Goal: Check status: Check status

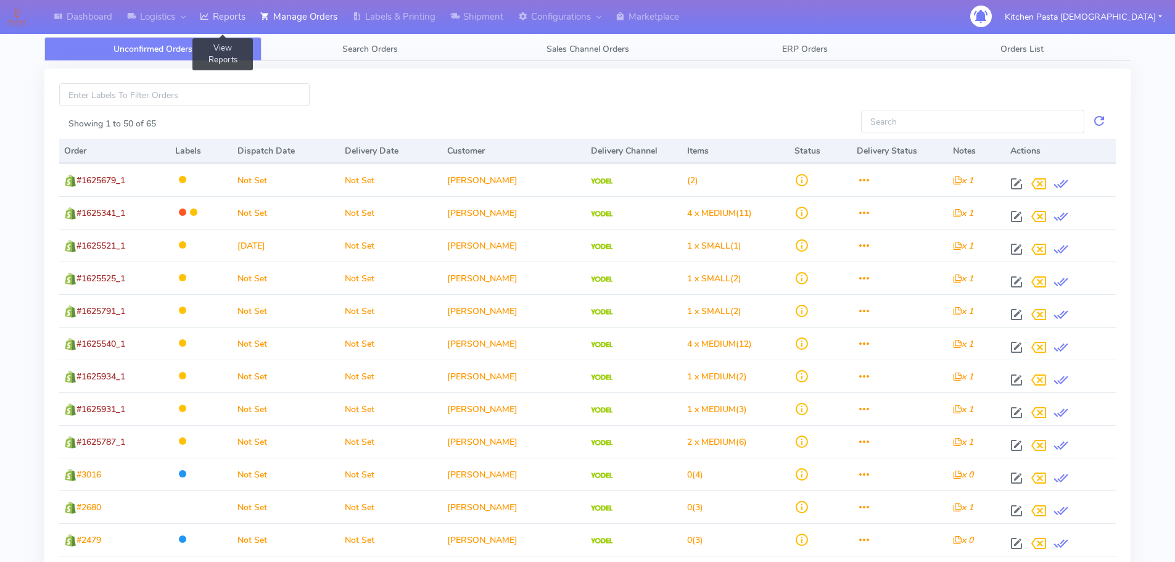
click at [205, 22] on icon at bounding box center [204, 16] width 9 height 12
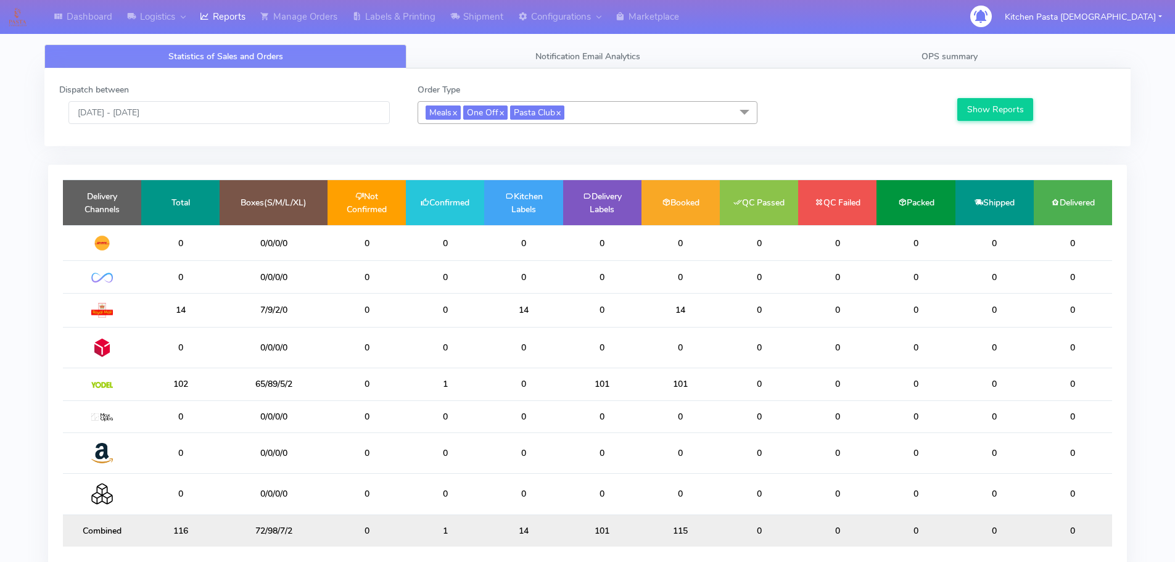
click at [618, 105] on span "Meals x One Off x Pasta Club x" at bounding box center [588, 112] width 340 height 23
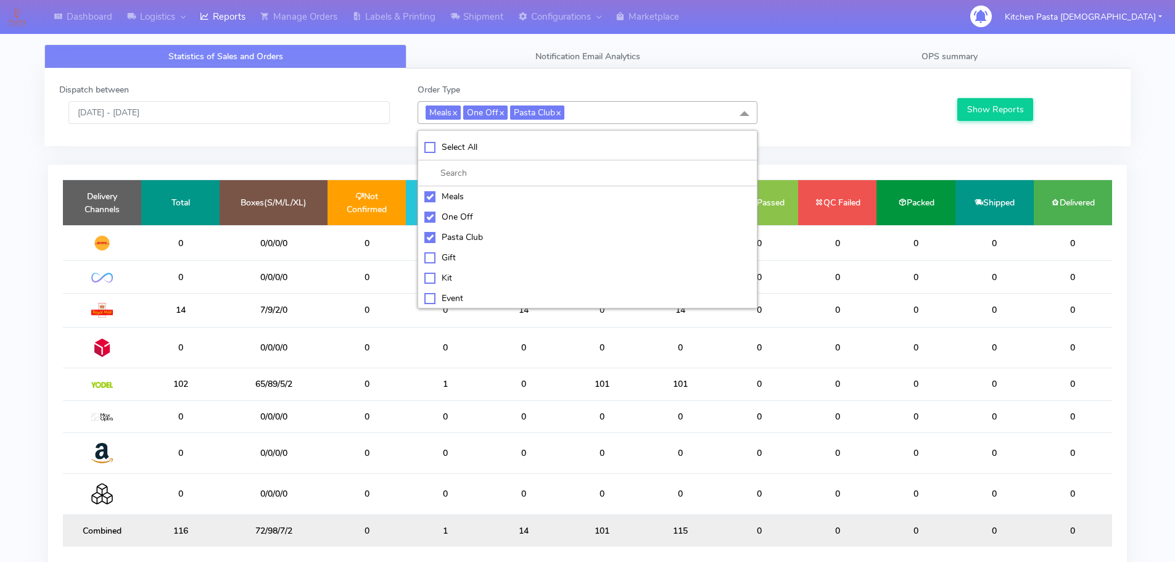
click at [451, 192] on div "Meals" at bounding box center [587, 196] width 326 height 13
checkbox input "false"
click at [459, 215] on div "One Off" at bounding box center [587, 216] width 326 height 13
checkbox input "false"
click at [462, 229] on li "Pasta Club" at bounding box center [587, 237] width 339 height 20
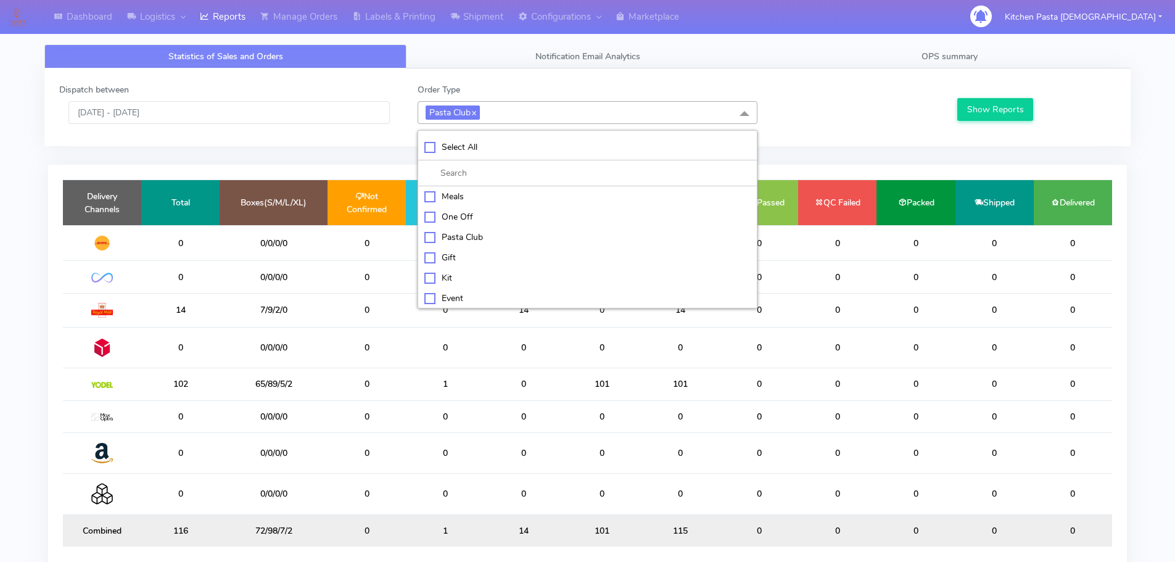
checkbox input "false"
click at [453, 276] on div "Kit" at bounding box center [587, 276] width 326 height 13
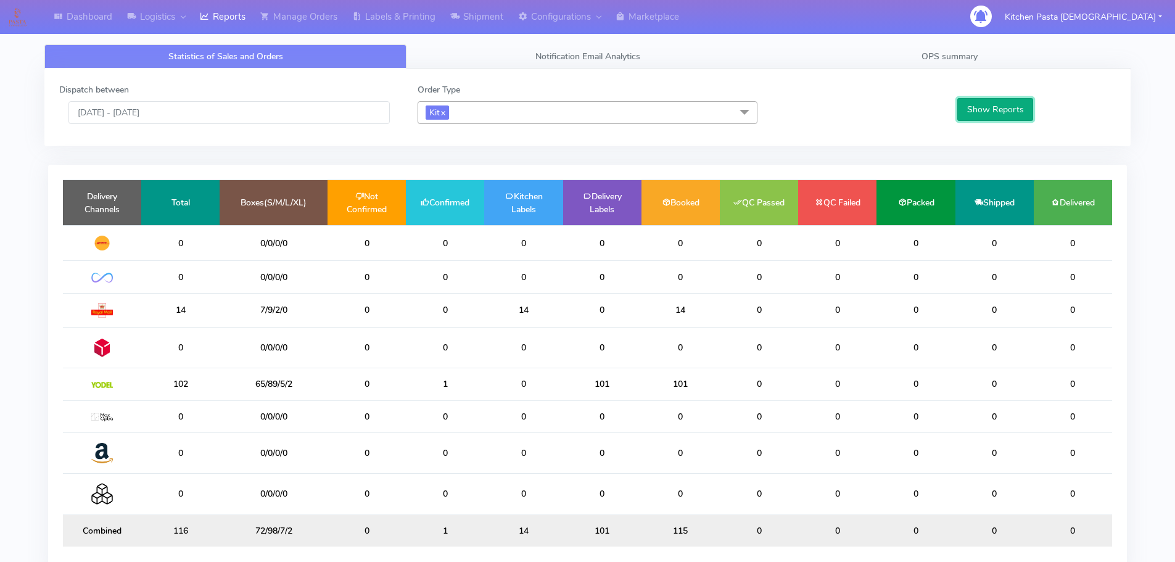
click at [1016, 113] on button "Show Reports" at bounding box center [995, 109] width 76 height 23
click at [524, 110] on span "Kit x" at bounding box center [588, 112] width 340 height 23
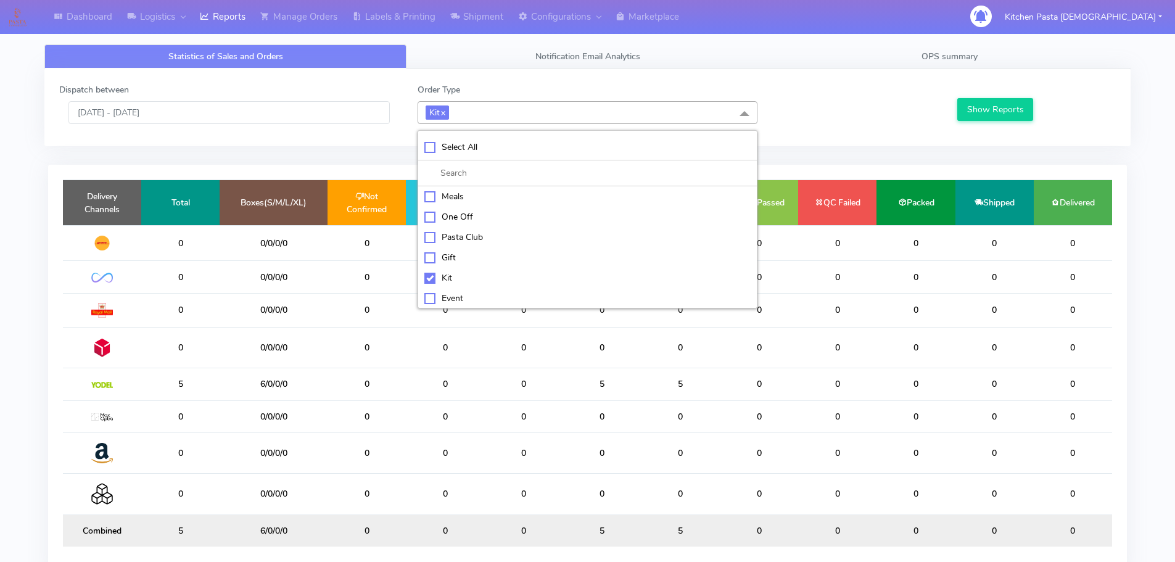
click at [455, 278] on div "Kit" at bounding box center [587, 277] width 326 height 13
checkbox input "false"
click at [458, 299] on div "ATAVI" at bounding box center [587, 296] width 326 height 13
checkbox input "true"
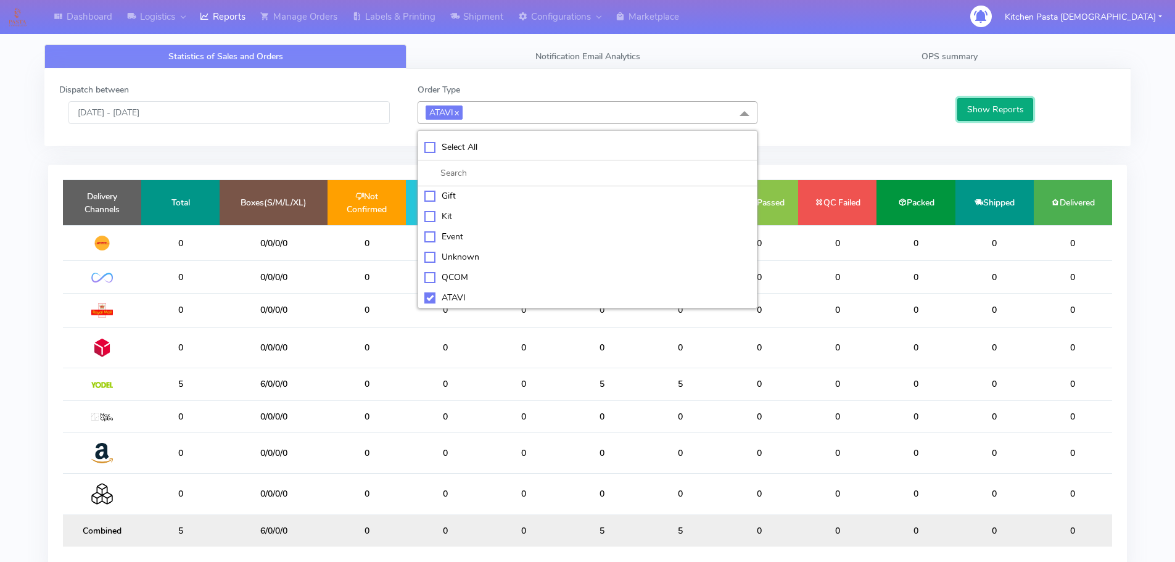
click at [992, 115] on button "Show Reports" at bounding box center [995, 109] width 76 height 23
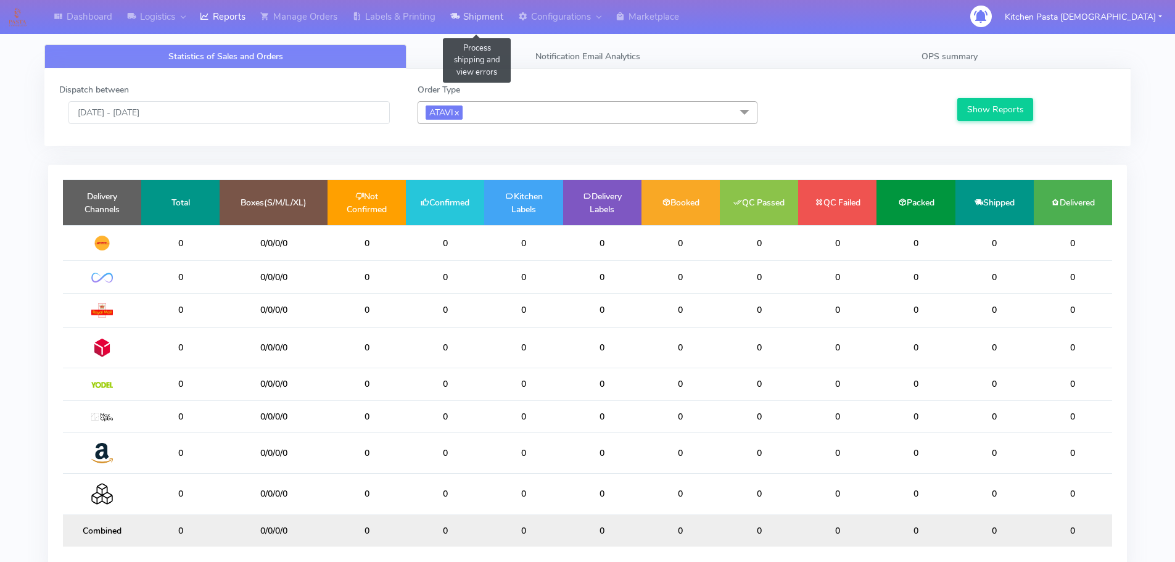
click at [485, 14] on link "Shipment" at bounding box center [477, 17] width 68 height 34
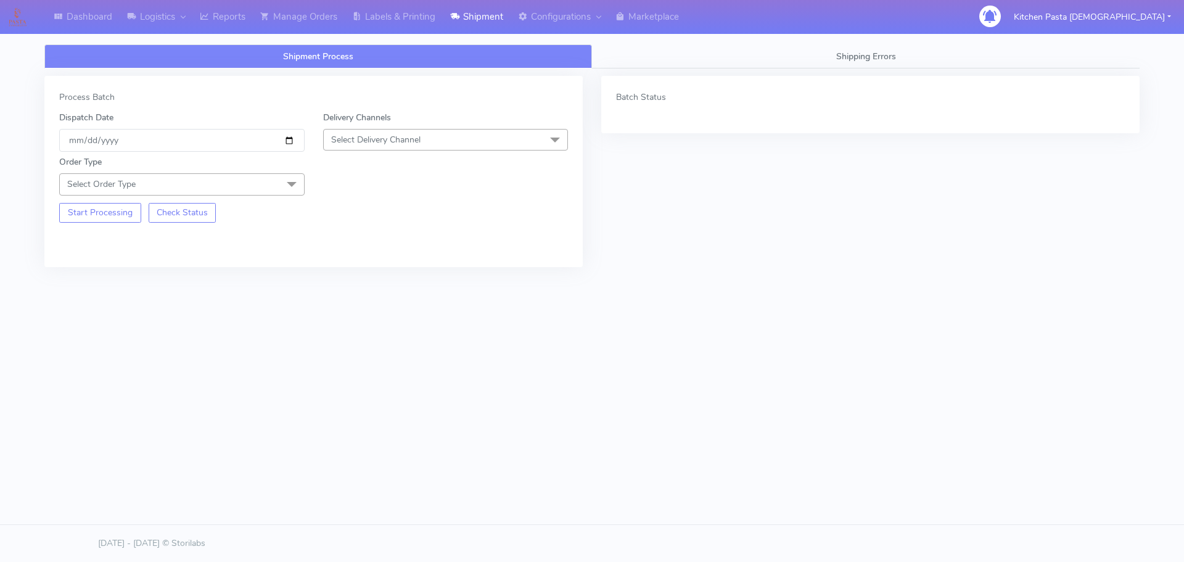
drag, startPoint x: 464, startPoint y: 134, endPoint x: 364, endPoint y: 220, distance: 131.6
click at [465, 134] on span "Select Delivery Channel" at bounding box center [445, 140] width 245 height 22
click at [360, 273] on div "Yodel" at bounding box center [446, 278] width 232 height 13
click at [245, 175] on span "Select Order Type" at bounding box center [181, 184] width 245 height 22
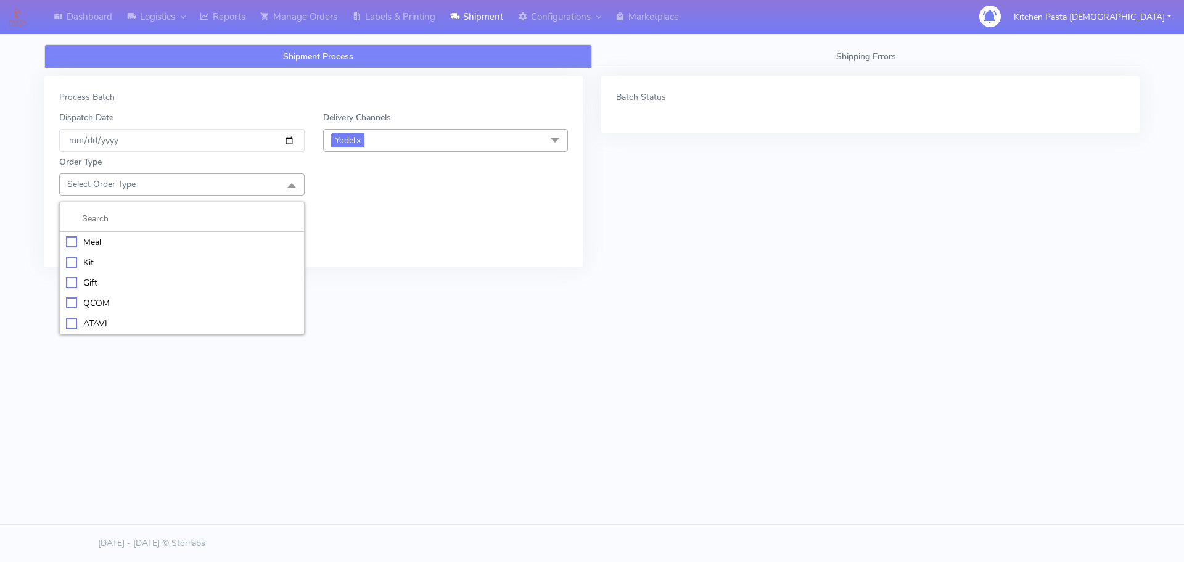
click at [249, 234] on li "Meal" at bounding box center [182, 242] width 244 height 20
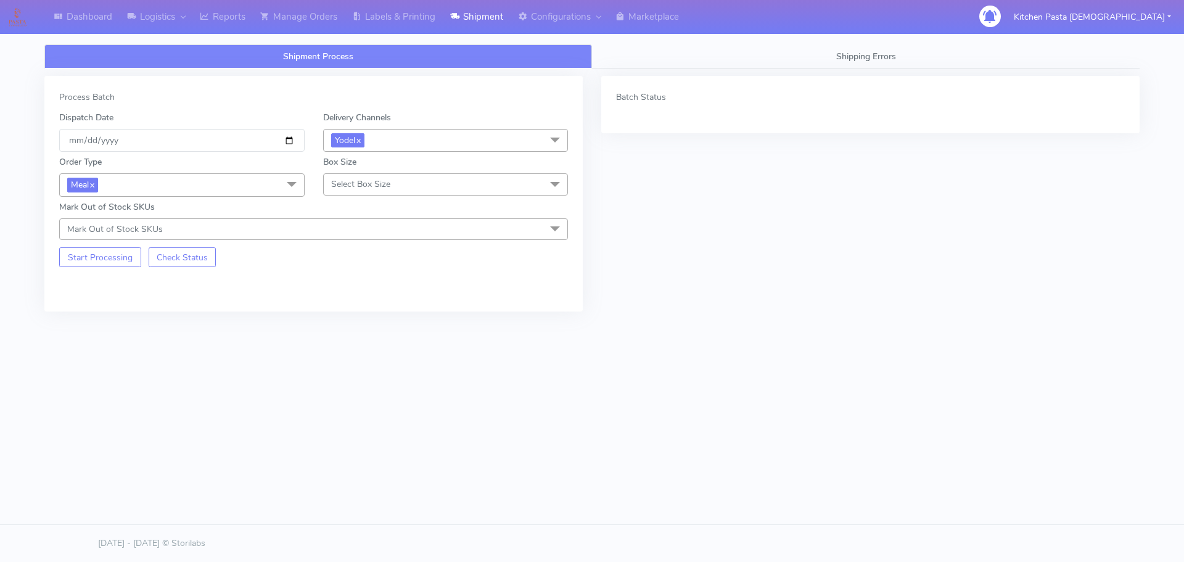
click at [332, 182] on span "Select Box Size" at bounding box center [360, 184] width 59 height 12
click at [363, 240] on div "Small" at bounding box center [446, 242] width 232 height 13
click at [123, 261] on button "Start Processing" at bounding box center [100, 257] width 82 height 20
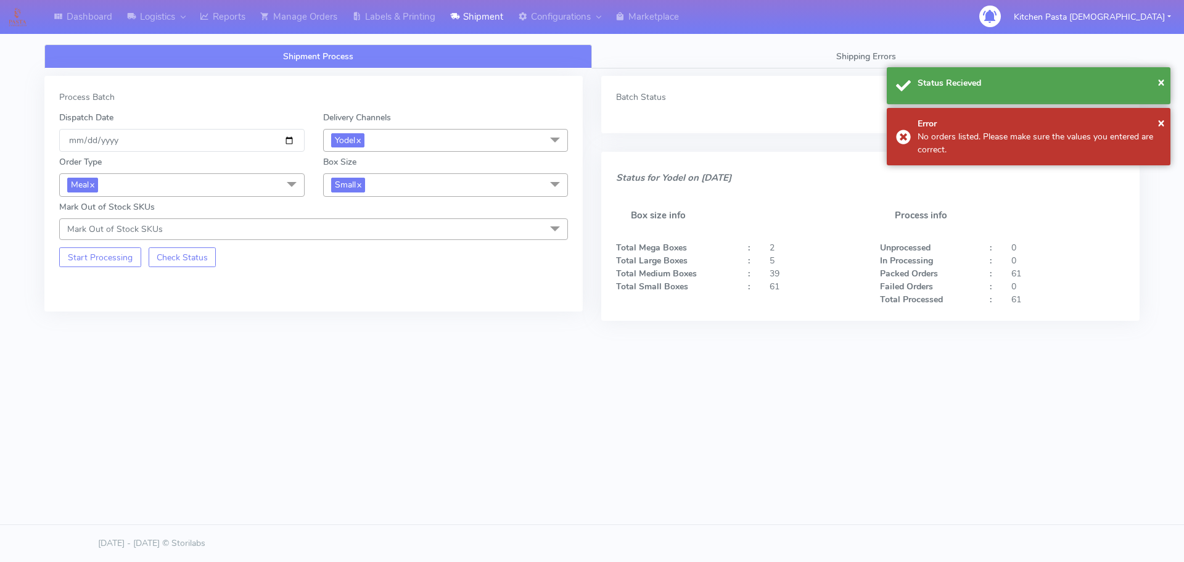
drag, startPoint x: 400, startPoint y: 184, endPoint x: 322, endPoint y: 272, distance: 117.1
click at [396, 192] on span "Small x" at bounding box center [445, 184] width 245 height 23
click at [348, 287] on div "Medium" at bounding box center [446, 284] width 232 height 13
click at [91, 260] on button "Start Processing" at bounding box center [100, 257] width 82 height 20
drag, startPoint x: 417, startPoint y: 184, endPoint x: 361, endPoint y: 278, distance: 109.3
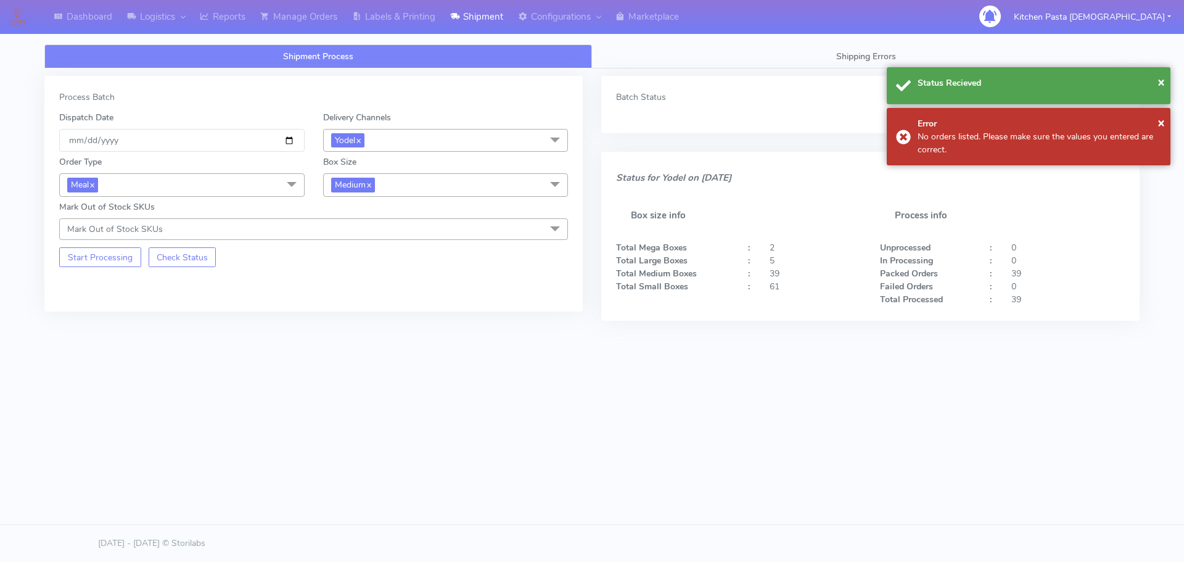
click at [413, 190] on span "Medium x" at bounding box center [445, 184] width 245 height 23
click at [363, 303] on div "Large" at bounding box center [446, 304] width 232 height 13
click at [117, 265] on button "Start Processing" at bounding box center [100, 257] width 82 height 20
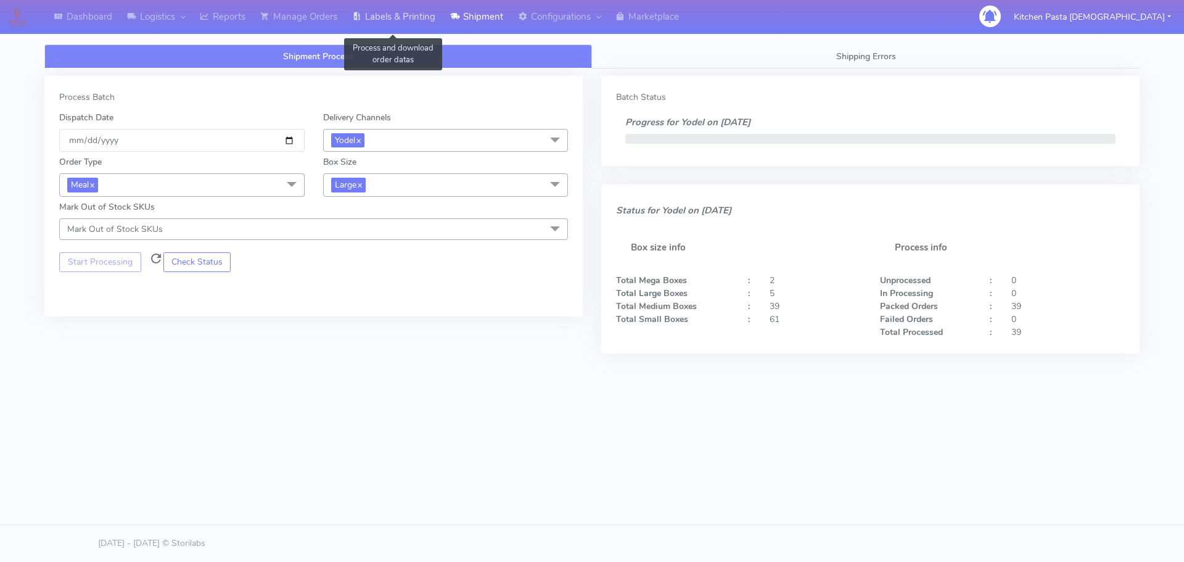
click at [413, 23] on link "Labels & Printing" at bounding box center [394, 17] width 98 height 34
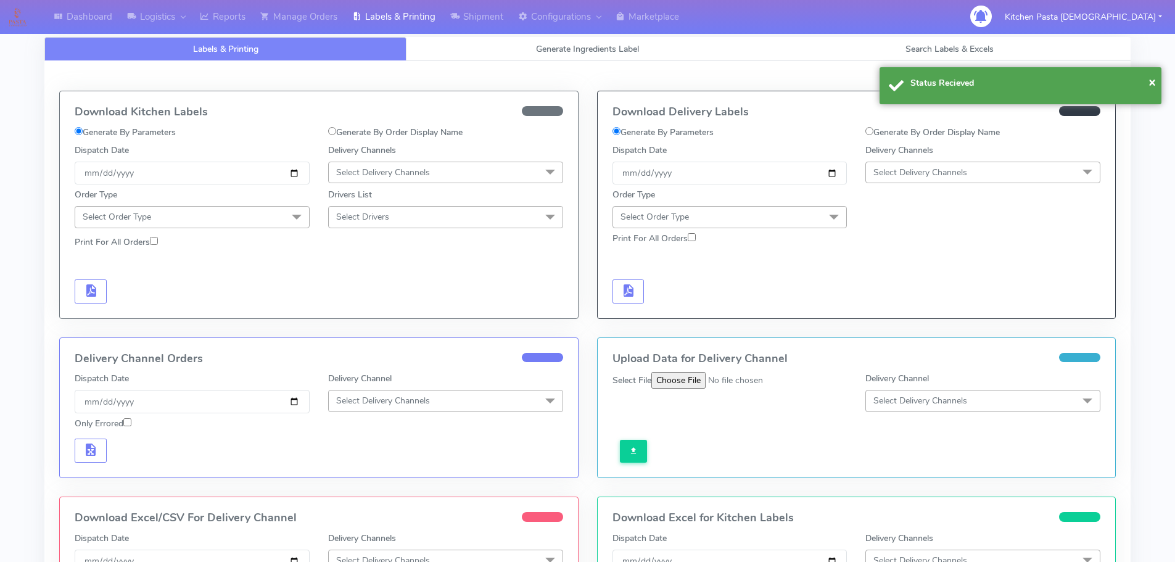
click at [900, 180] on span "Select Delivery Channels" at bounding box center [982, 173] width 235 height 22
drag, startPoint x: 896, startPoint y: 304, endPoint x: 846, endPoint y: 266, distance: 62.5
click at [897, 305] on li "Yodel" at bounding box center [983, 311] width 234 height 20
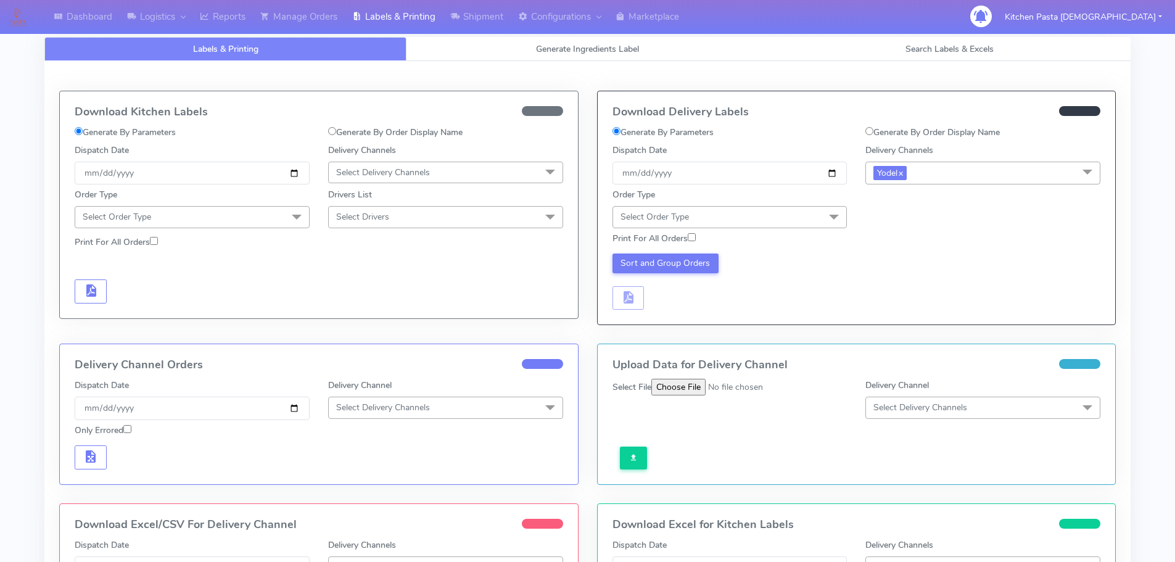
drag, startPoint x: 825, startPoint y: 213, endPoint x: 566, endPoint y: 356, distance: 296.5
click at [821, 220] on span "Select Order Type" at bounding box center [729, 217] width 235 height 22
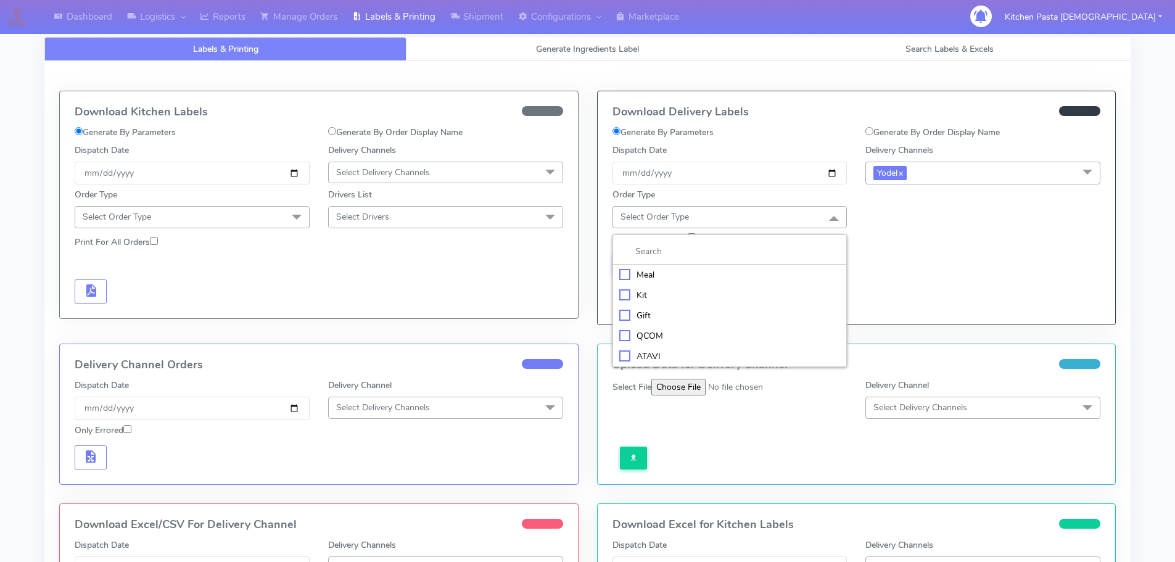
click at [645, 277] on div "Meal" at bounding box center [729, 274] width 221 height 13
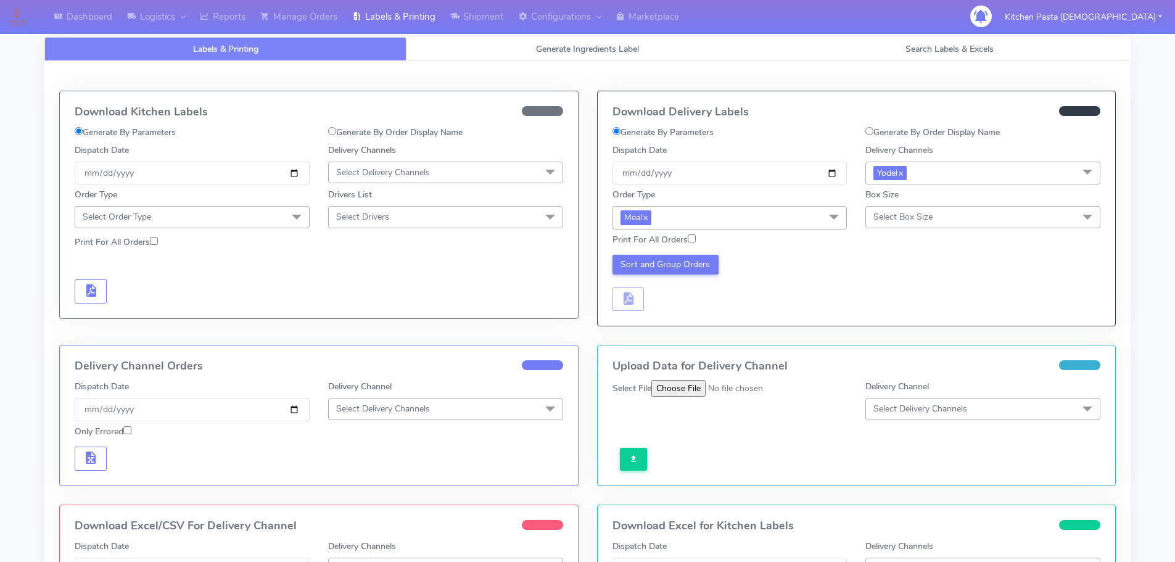
drag, startPoint x: 991, startPoint y: 220, endPoint x: 978, endPoint y: 230, distance: 16.8
click at [992, 221] on span "Select Box Size" at bounding box center [982, 217] width 235 height 22
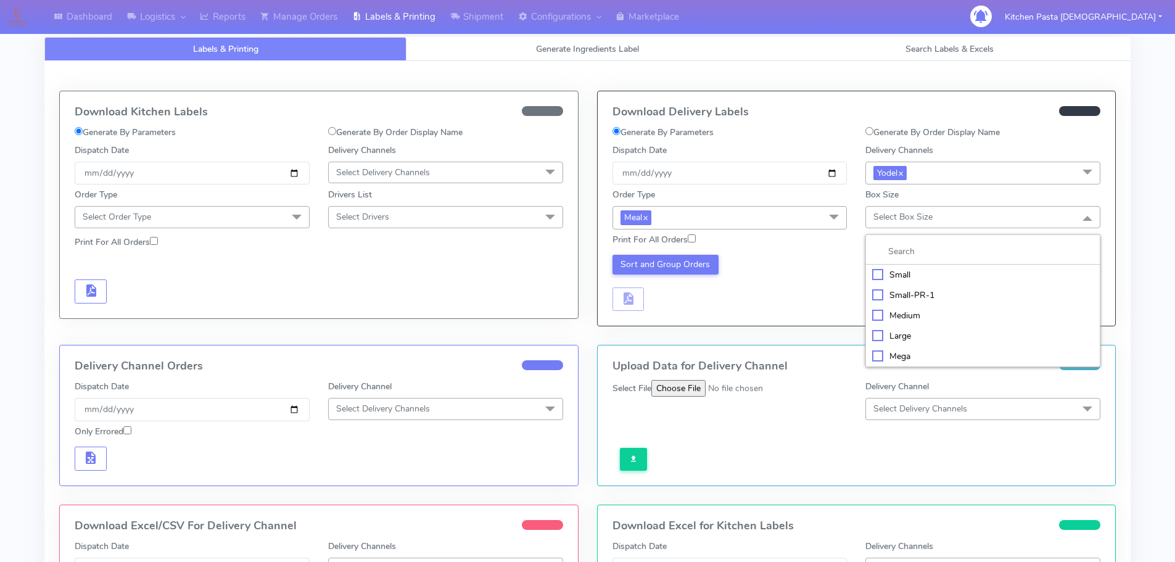
click at [894, 332] on div "Large" at bounding box center [982, 335] width 221 height 13
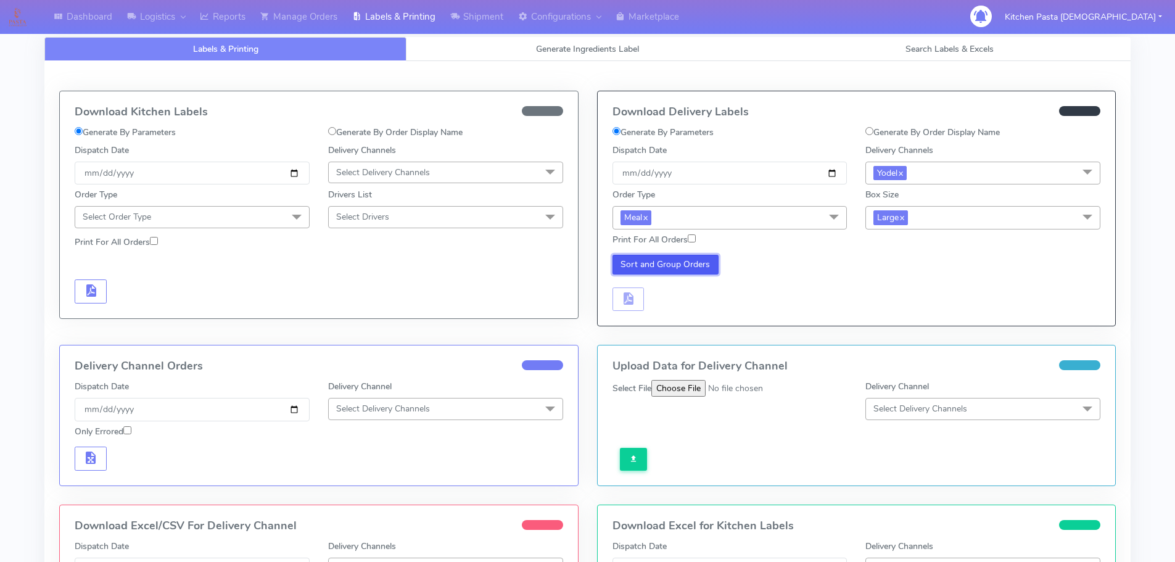
drag, startPoint x: 657, startPoint y: 261, endPoint x: 624, endPoint y: 300, distance: 51.2
click at [657, 262] on button "Sort and Group Orders" at bounding box center [665, 265] width 107 height 20
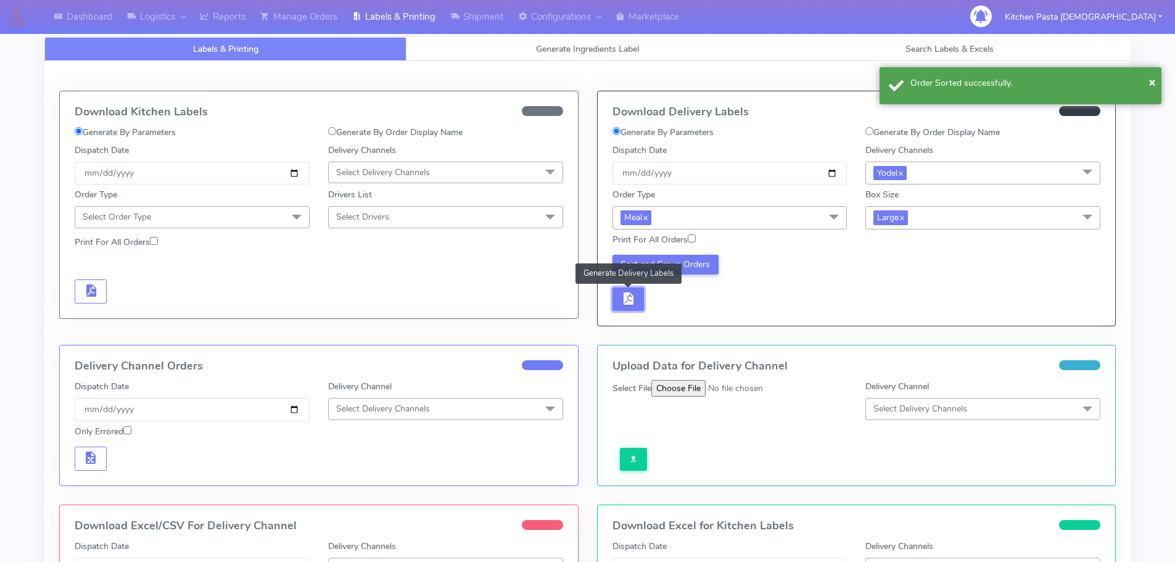
click at [628, 304] on span "button" at bounding box center [627, 301] width 15 height 12
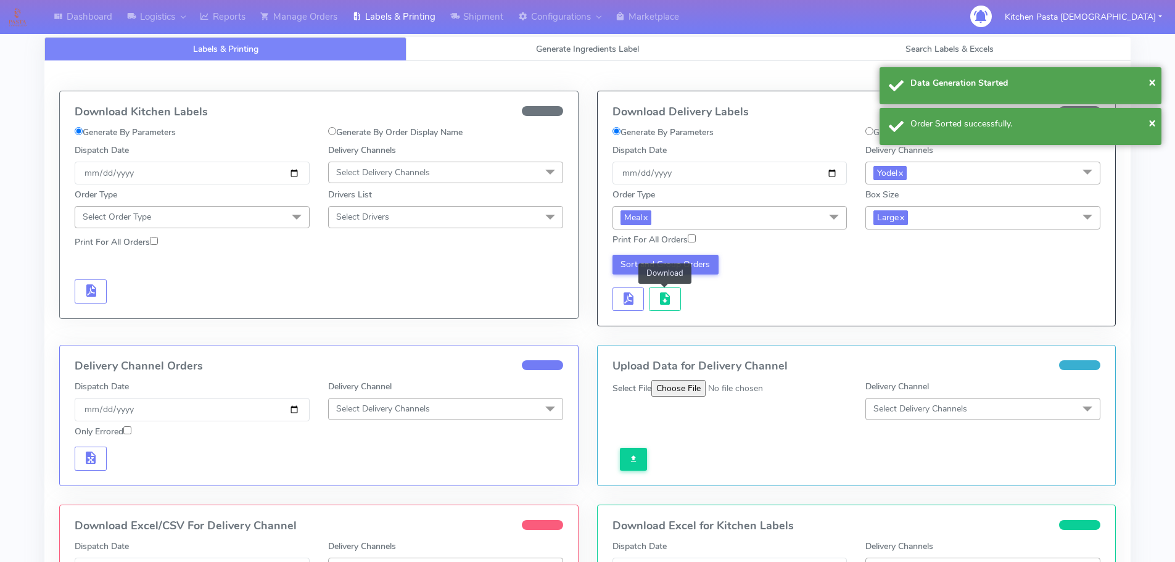
click at [655, 308] on button "button" at bounding box center [665, 299] width 32 height 24
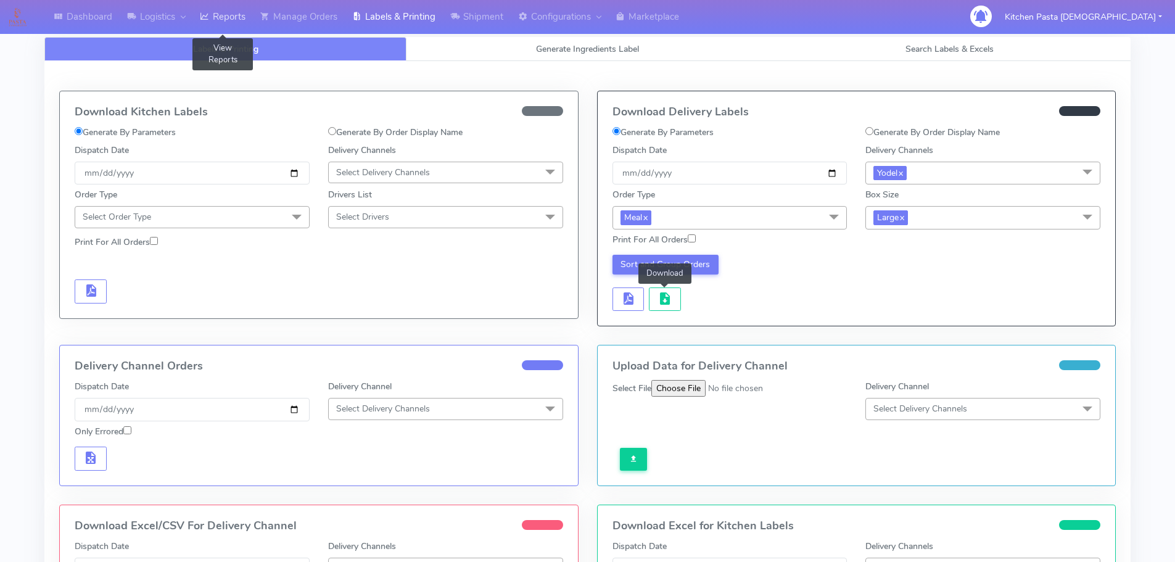
click at [213, 17] on link "Reports" at bounding box center [222, 17] width 60 height 34
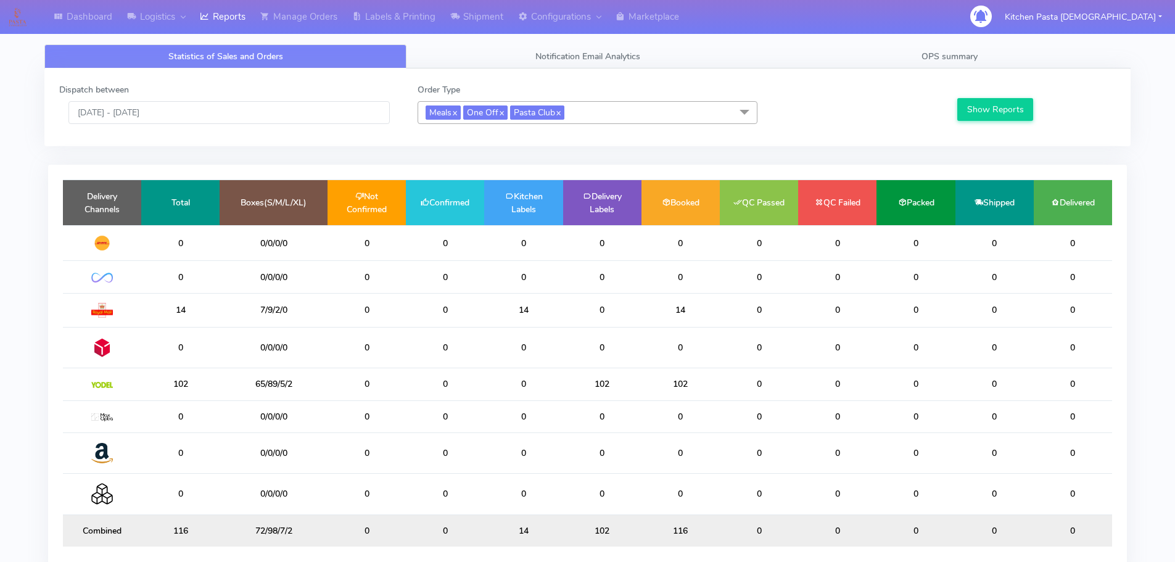
click at [614, 109] on span "Meals x One Off x Pasta Club x" at bounding box center [588, 112] width 340 height 23
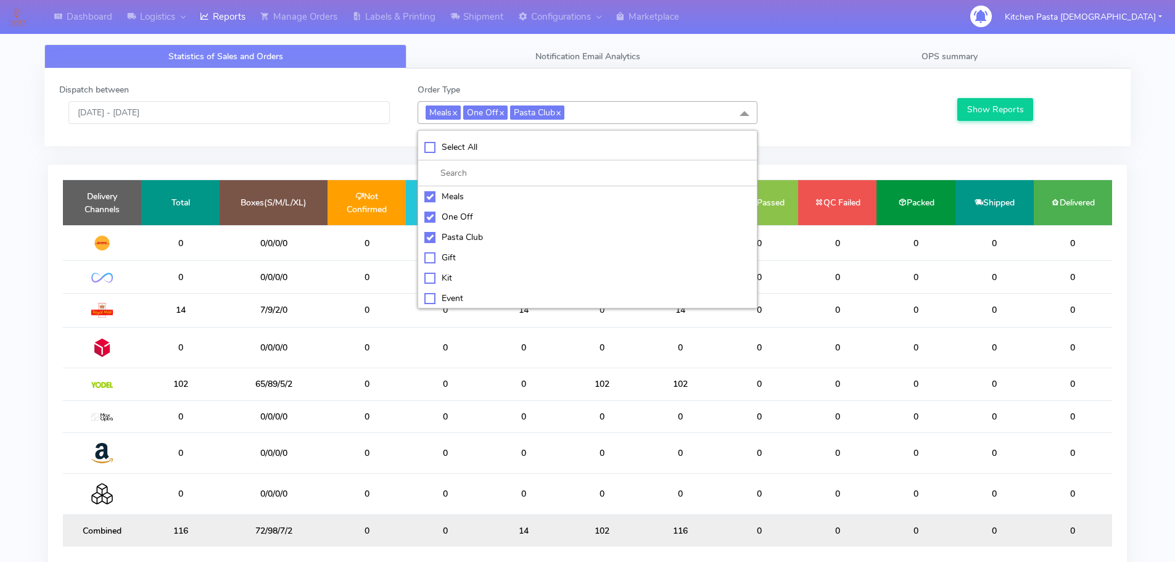
click at [178, 89] on div "Dispatch between 22/09/2025 - 22/09/2025" at bounding box center [229, 103] width 358 height 41
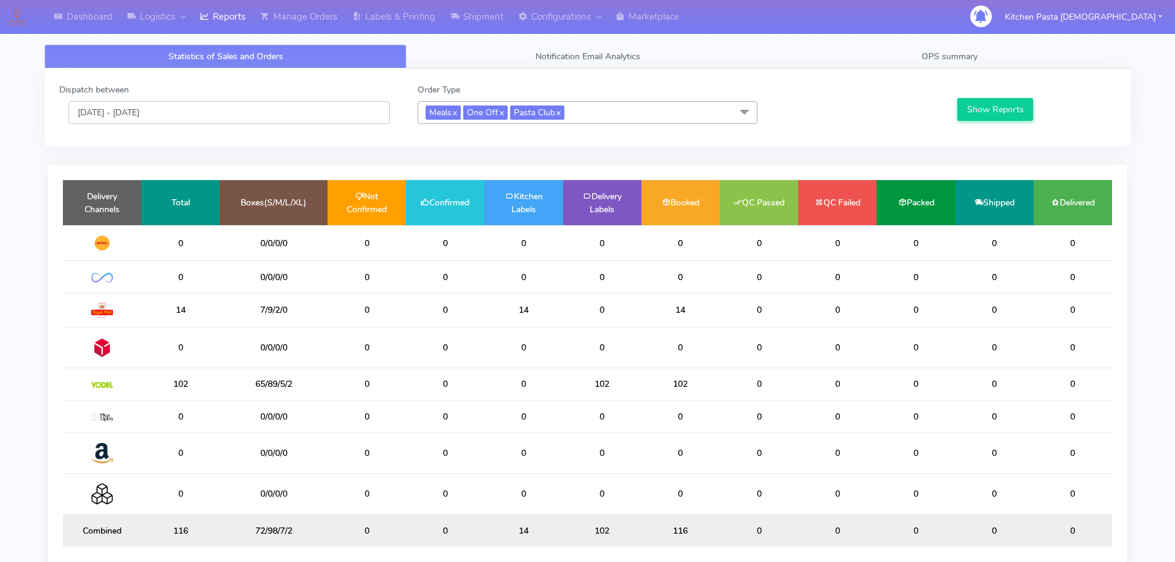
click at [235, 109] on input "[DATE] - [DATE]" at bounding box center [228, 112] width 321 height 23
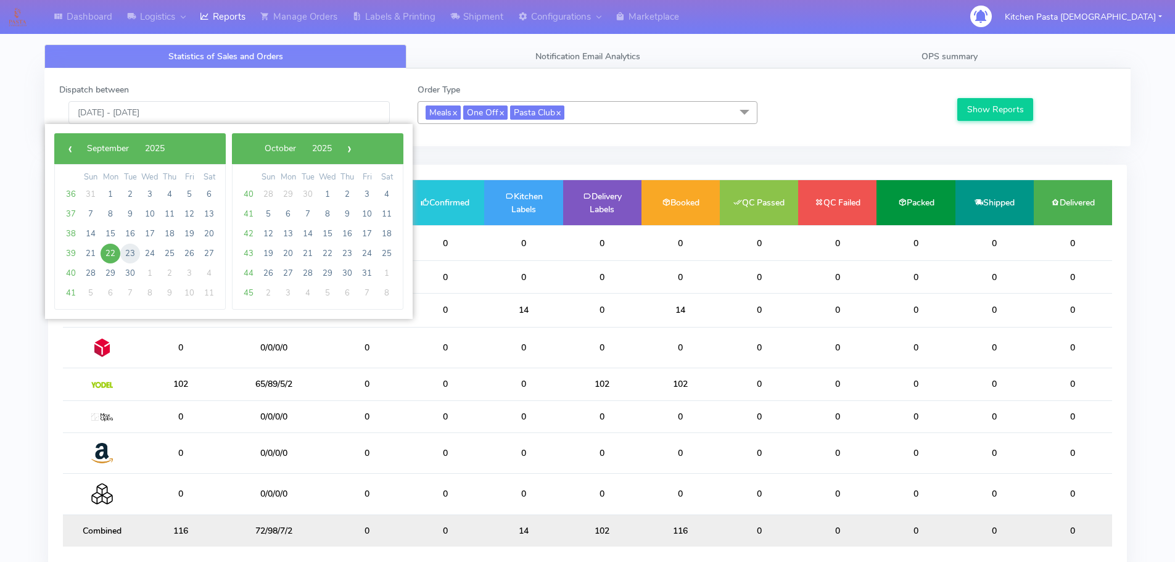
click at [133, 255] on span "23" at bounding box center [130, 254] width 20 height 20
type input "23/09/2025 - 23/09/2025"
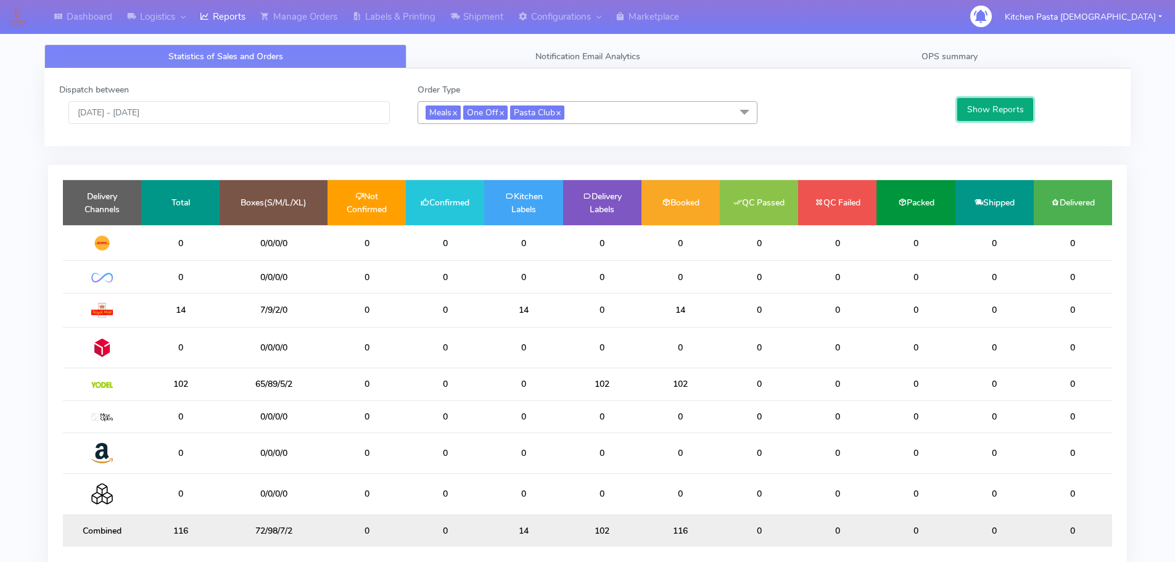
click at [973, 113] on button "Show Reports" at bounding box center [995, 109] width 76 height 23
click at [598, 108] on span "Meals x One Off x Pasta Club x" at bounding box center [588, 112] width 340 height 23
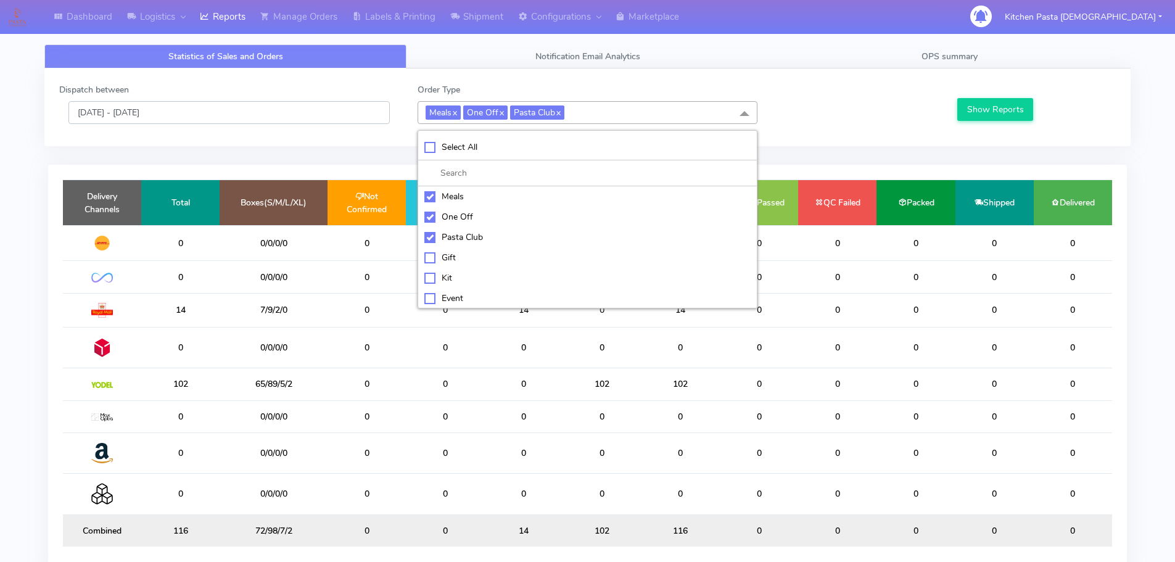
click at [232, 102] on input "[DATE] - [DATE]" at bounding box center [228, 112] width 321 height 23
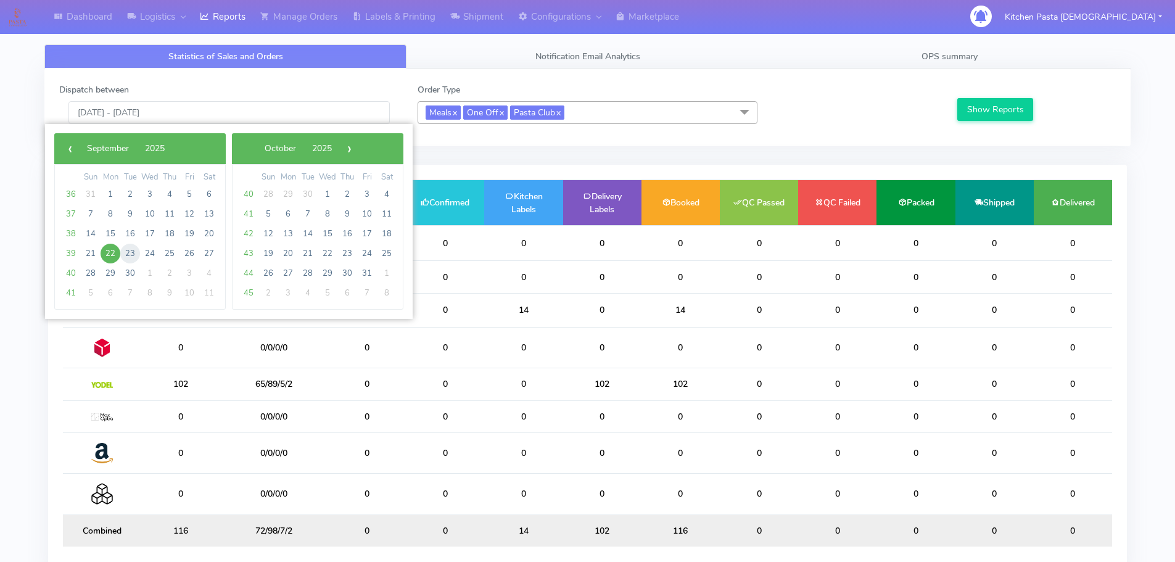
click at [121, 250] on span "23" at bounding box center [130, 254] width 20 height 20
type input "23/09/2025 - 23/09/2025"
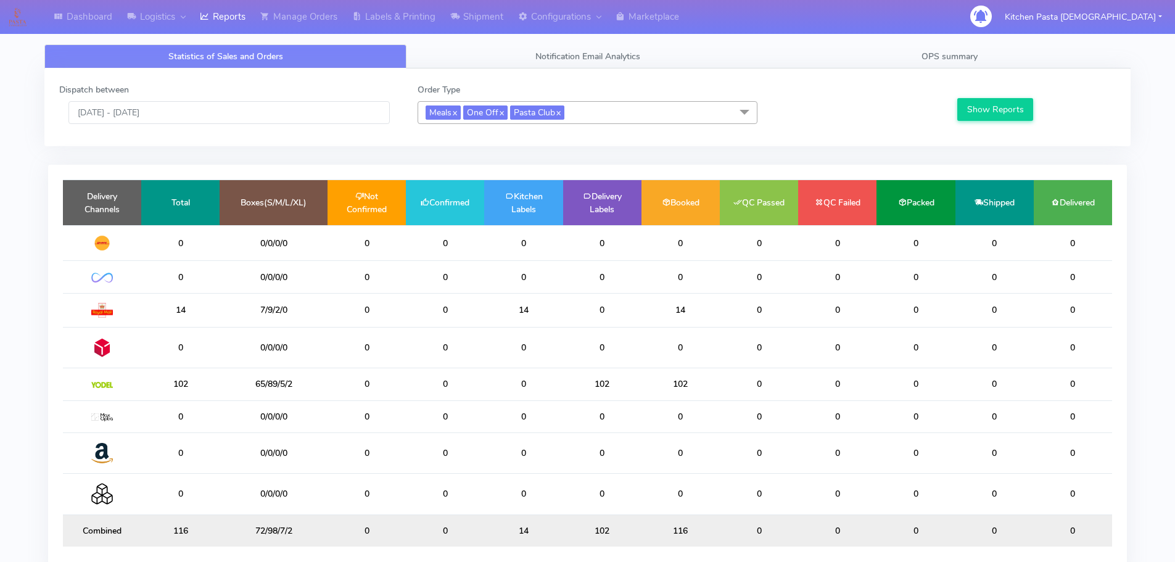
click at [1005, 122] on div "Show Reports" at bounding box center [1034, 103] width 179 height 41
click at [1001, 110] on button "Show Reports" at bounding box center [995, 109] width 76 height 23
click at [590, 115] on span "Meals x One Off x Pasta Club x" at bounding box center [588, 112] width 340 height 23
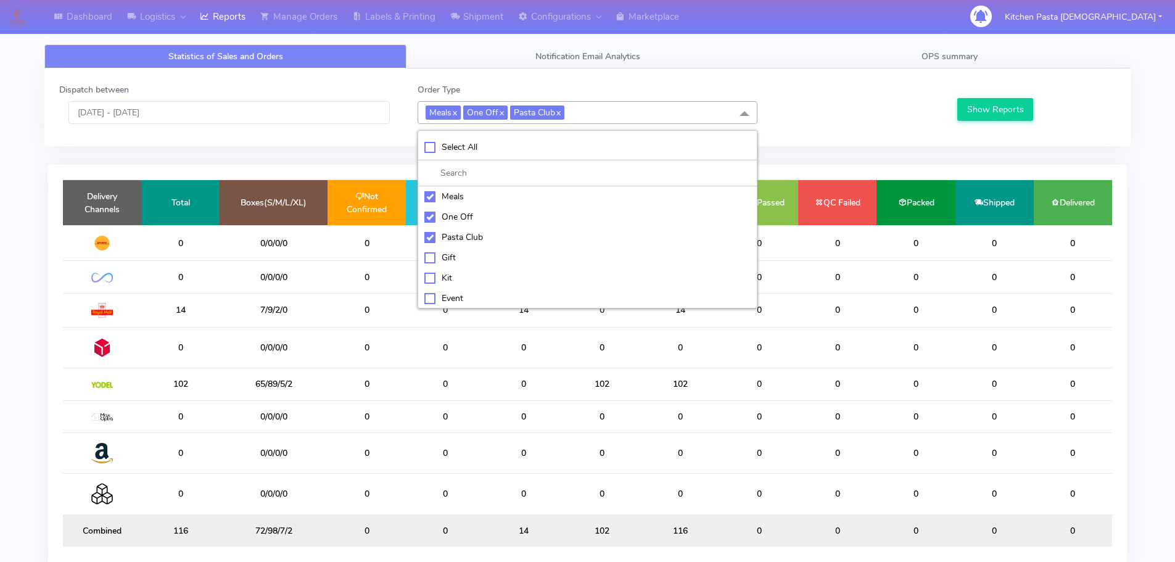
click at [474, 199] on div "Meals" at bounding box center [587, 196] width 326 height 13
checkbox input "false"
click at [471, 213] on div "One Off" at bounding box center [587, 216] width 326 height 13
checkbox input "false"
click at [469, 239] on div "Pasta Club" at bounding box center [587, 237] width 326 height 13
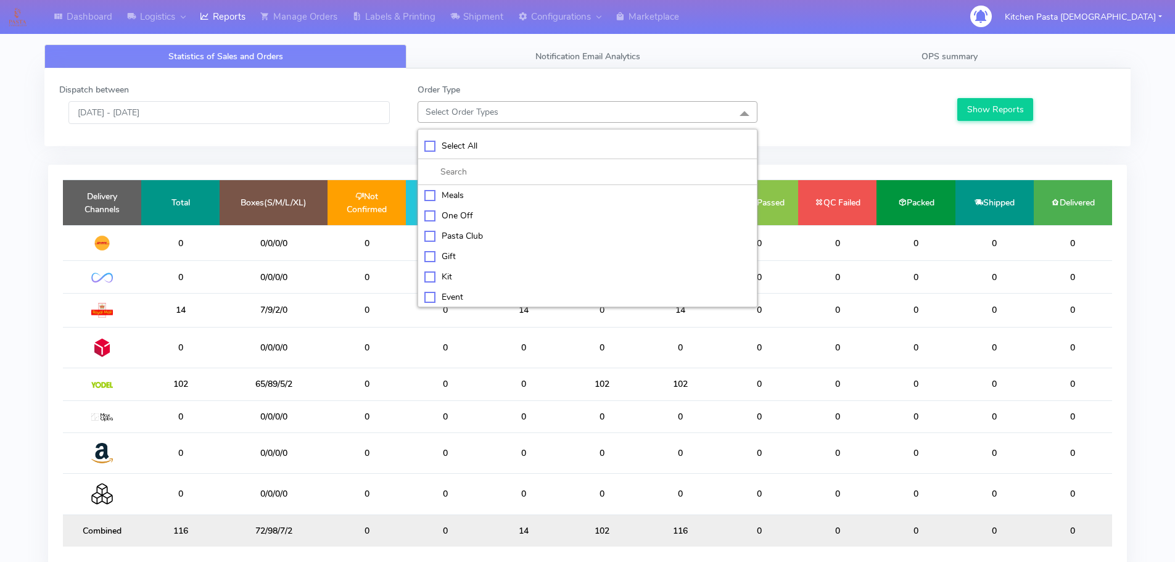
checkbox input "false"
click at [469, 277] on div "Kit" at bounding box center [587, 276] width 326 height 13
checkbox input "true"
click at [1010, 107] on button "Show Reports" at bounding box center [995, 109] width 76 height 23
